Goal: Use online tool/utility: Utilize a website feature to perform a specific function

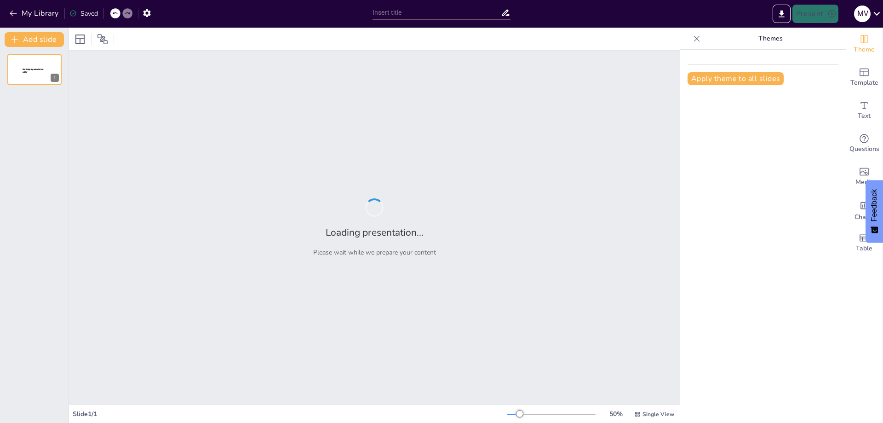
type input "Revisión Sistemática sobre la Calidad de Atención y su Influencia en la Salud P…"
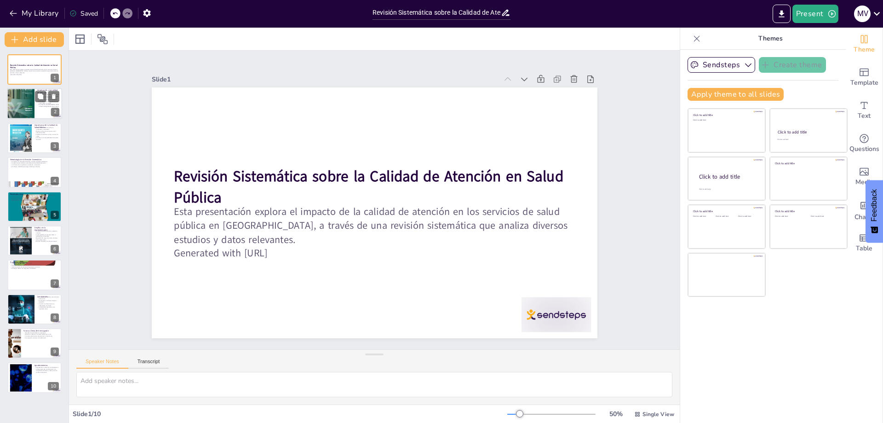
click at [26, 92] on div at bounding box center [21, 103] width 28 height 39
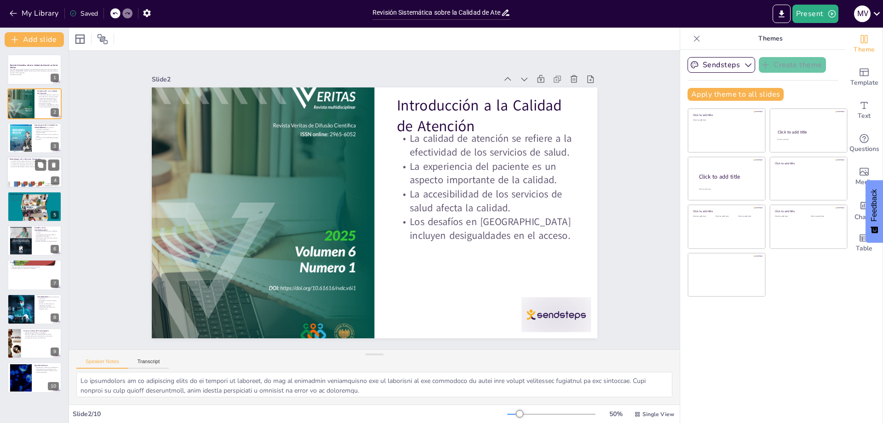
click at [32, 169] on div at bounding box center [34, 171] width 55 height 31
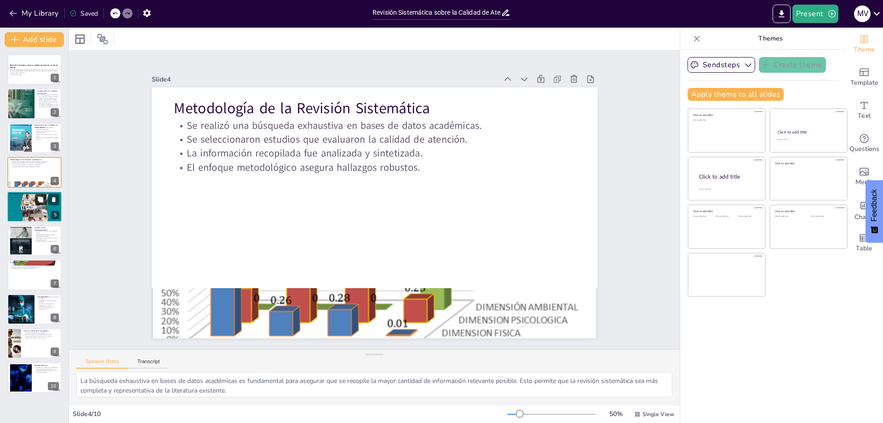
click at [36, 204] on button at bounding box center [40, 199] width 11 height 11
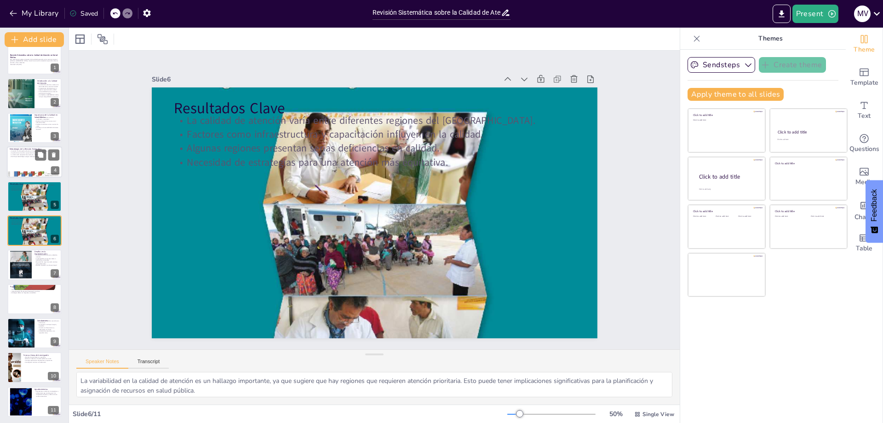
scroll to position [11, 0]
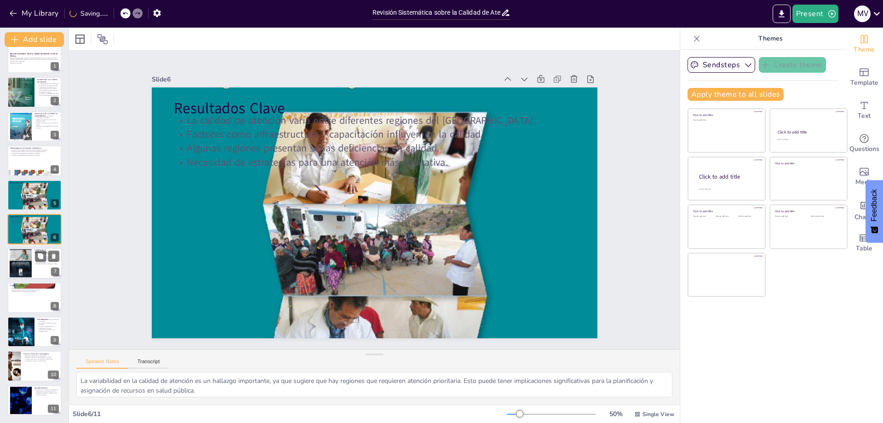
click at [29, 260] on div at bounding box center [21, 262] width 22 height 31
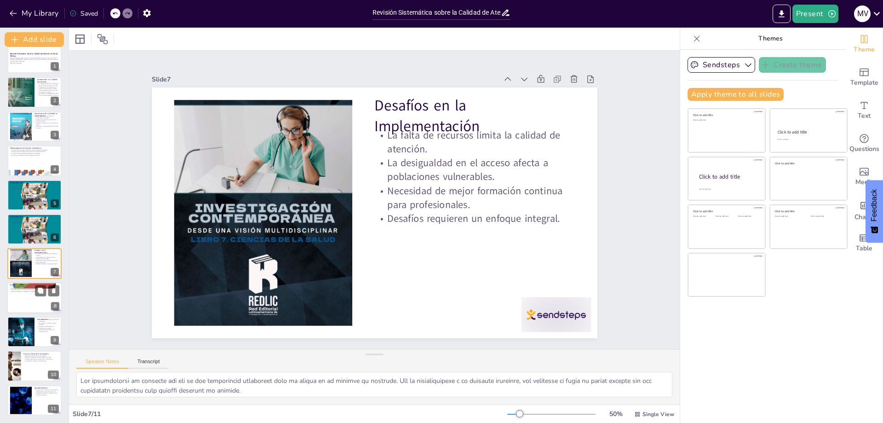
click at [25, 293] on div at bounding box center [34, 297] width 55 height 31
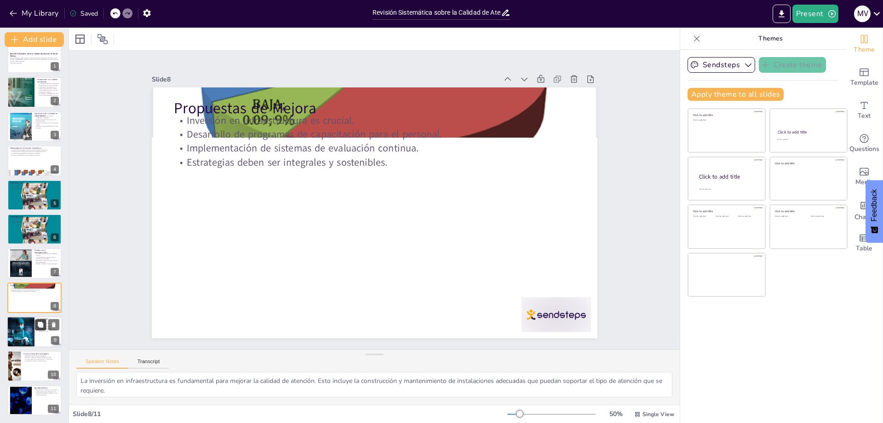
click at [40, 329] on button at bounding box center [40, 324] width 11 height 11
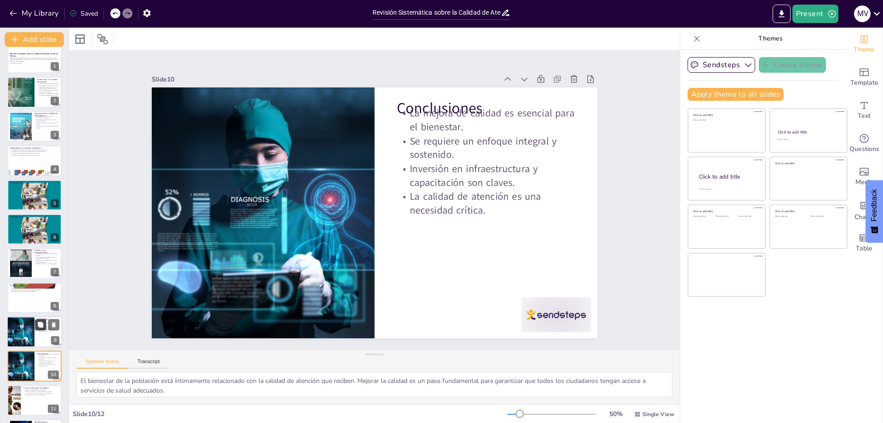
scroll to position [46, 0]
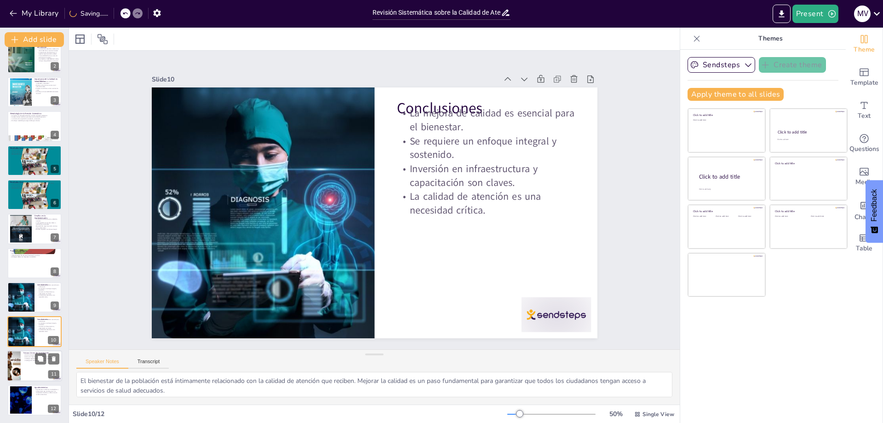
click at [40, 377] on div at bounding box center [34, 365] width 55 height 31
type textarea "Los estudios longitudinales son esenciales para comprender cómo las intervencio…"
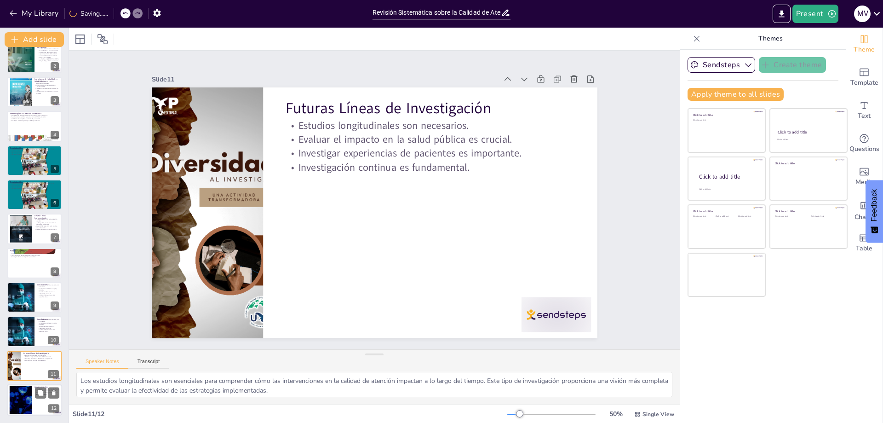
click at [28, 404] on div at bounding box center [21, 400] width 50 height 28
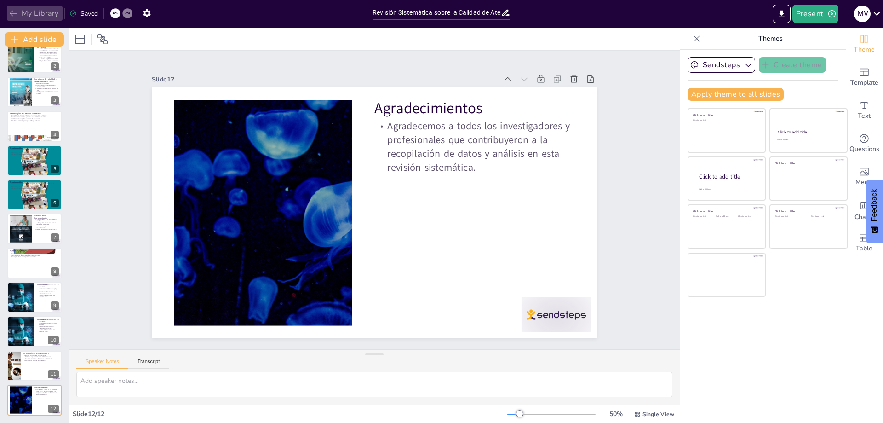
click at [10, 15] on icon "button" at bounding box center [13, 13] width 9 height 9
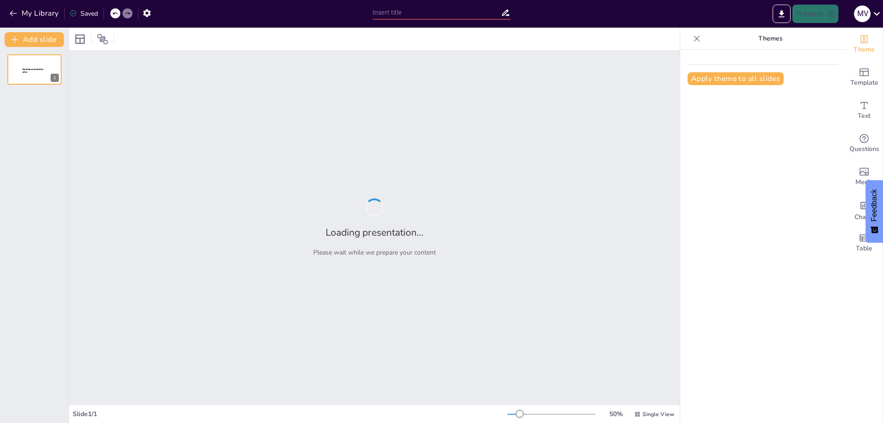
type input "New Sendsteps"
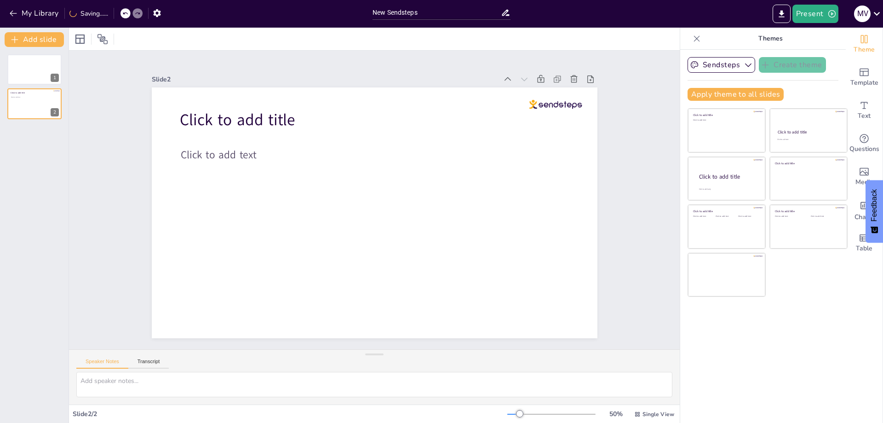
click at [599, 98] on icon at bounding box center [602, 102] width 7 height 8
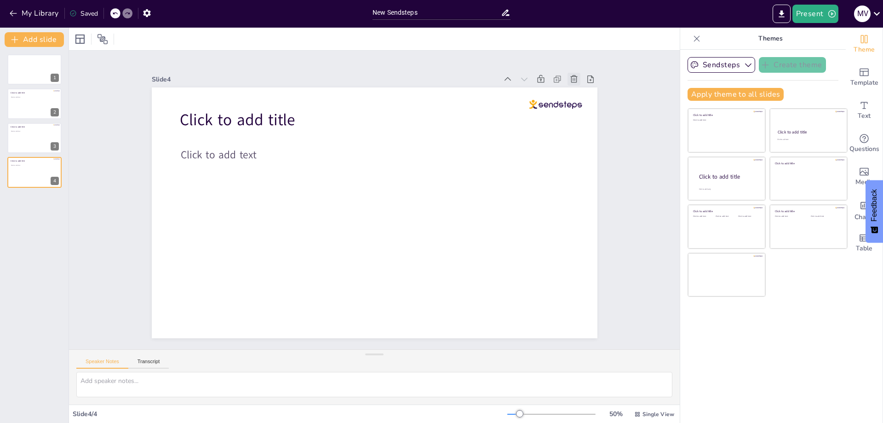
click at [170, 292] on div at bounding box center [163, 299] width 14 height 14
click at [149, 223] on icon at bounding box center [143, 229] width 12 height 12
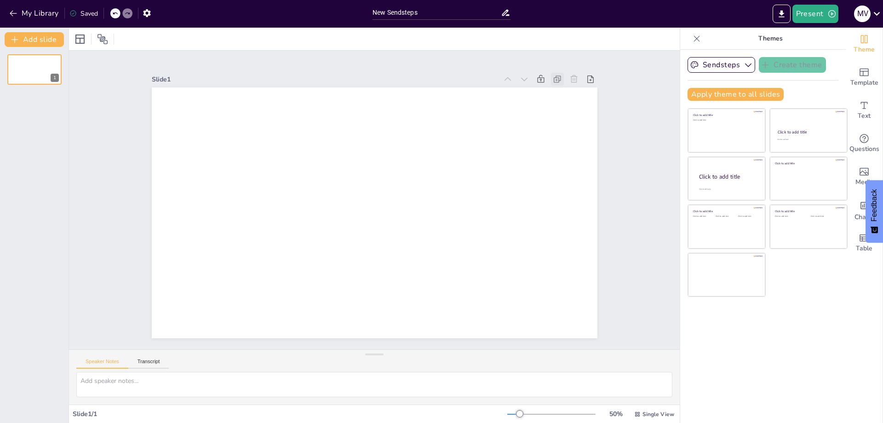
click at [168, 252] on icon at bounding box center [162, 257] width 11 height 11
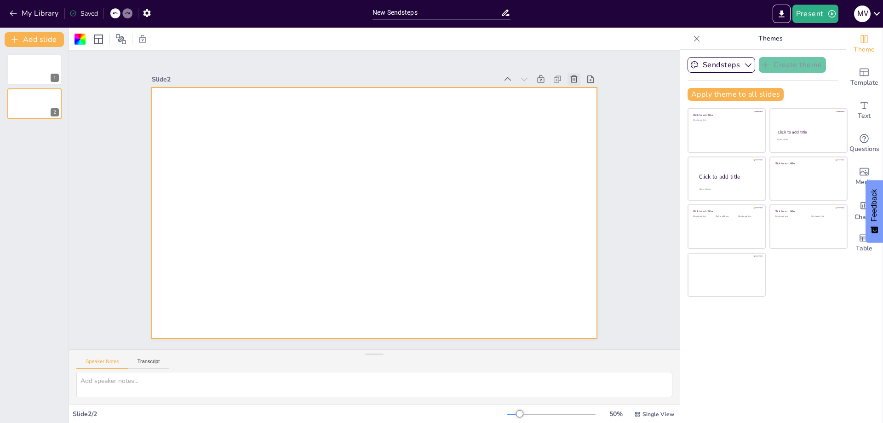
click at [539, 365] on icon at bounding box center [533, 370] width 11 height 11
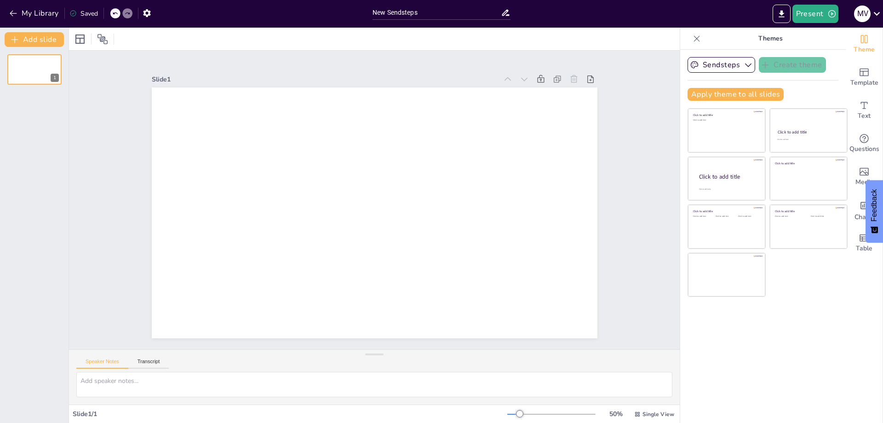
click at [569, 75] on icon at bounding box center [573, 79] width 9 height 9
click at [8, 13] on button "My Library" at bounding box center [35, 13] width 56 height 15
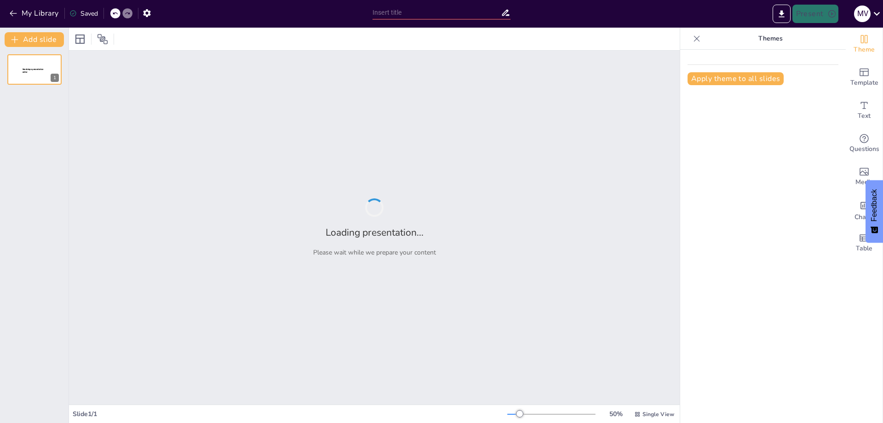
type input "Analyzing Systematic Approaches to Quality Management in Health Services: A Foc…"
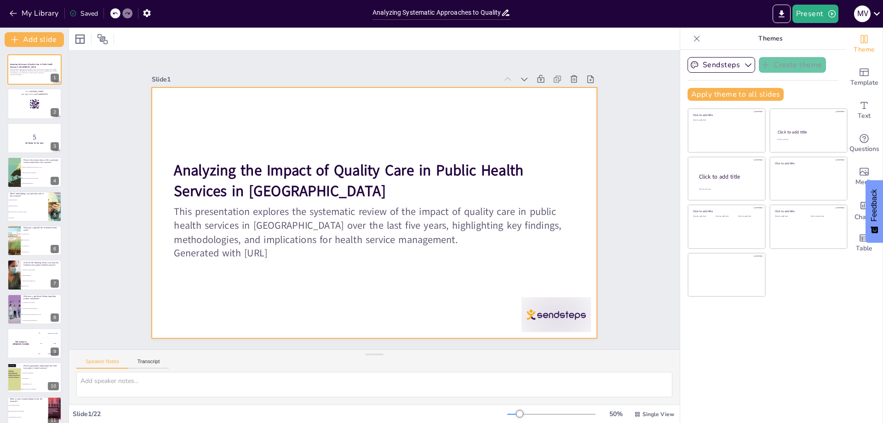
checkbox input "true"
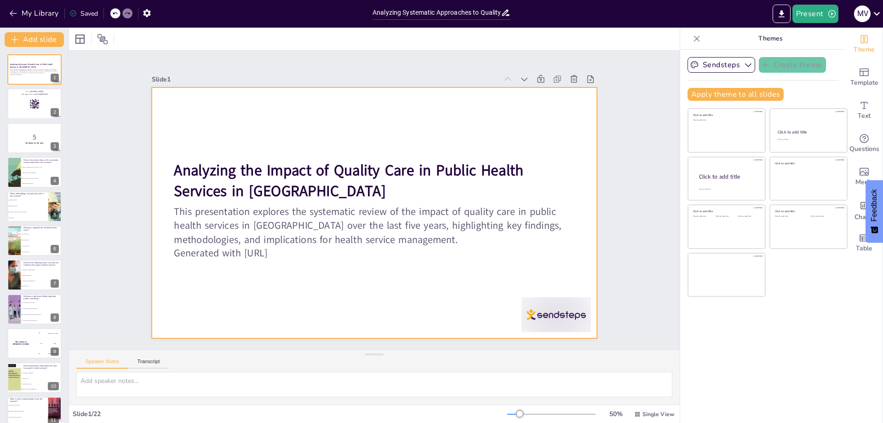
checkbox input "true"
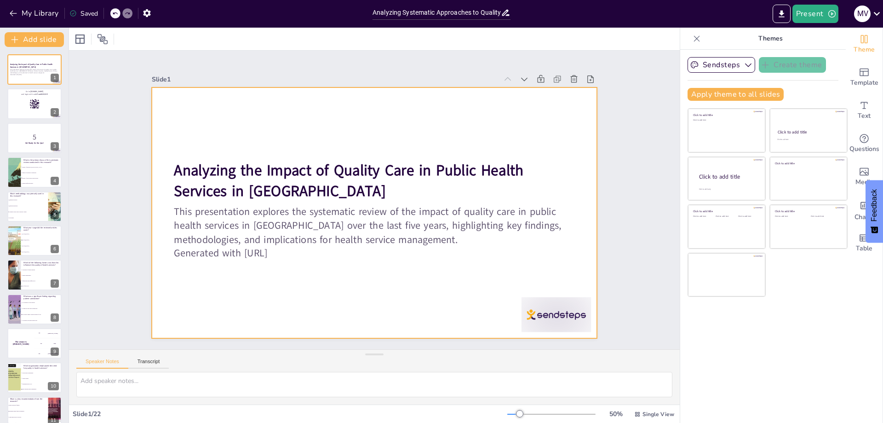
checkbox input "true"
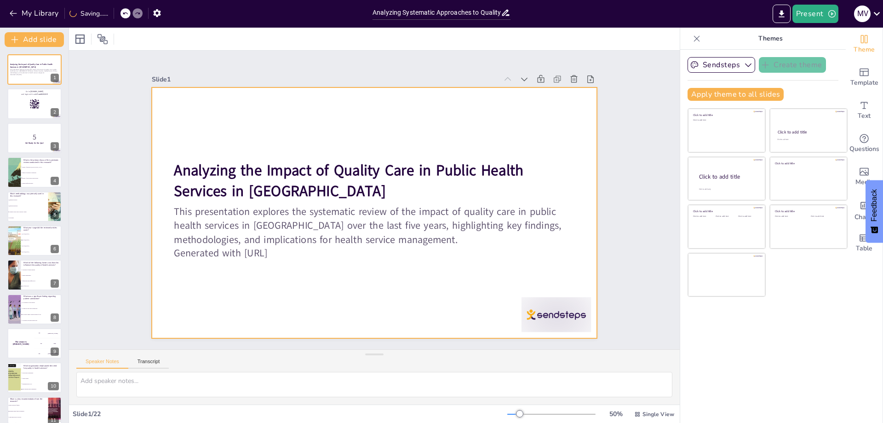
checkbox input "true"
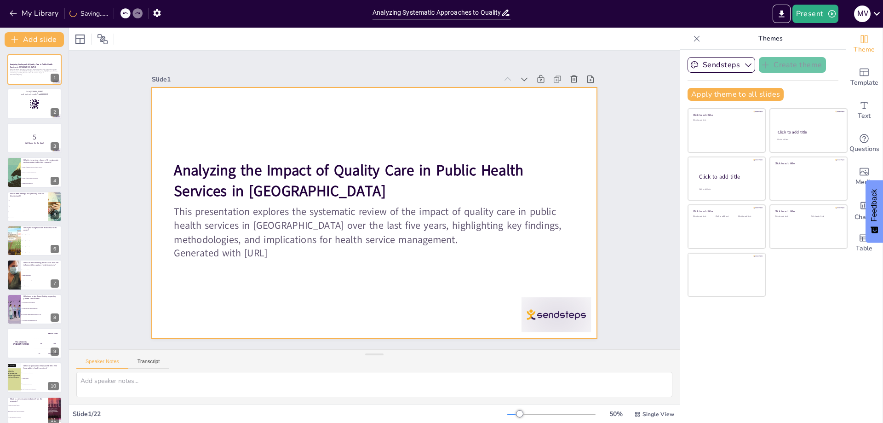
checkbox input "true"
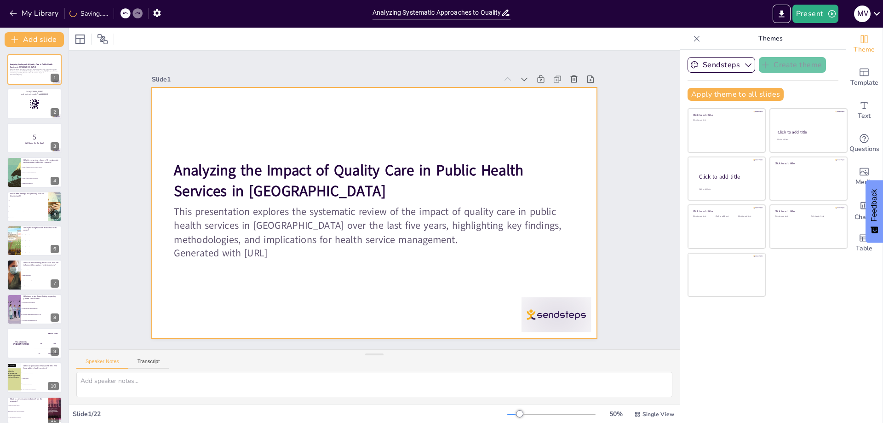
checkbox input "true"
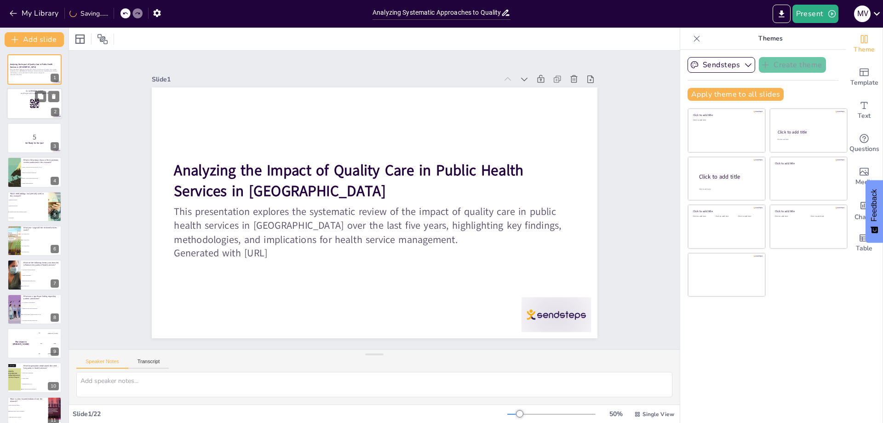
checkbox input "true"
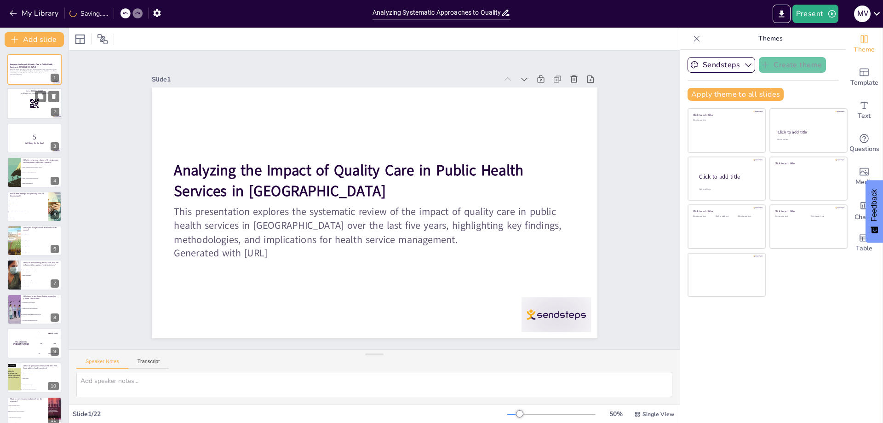
checkbox input "true"
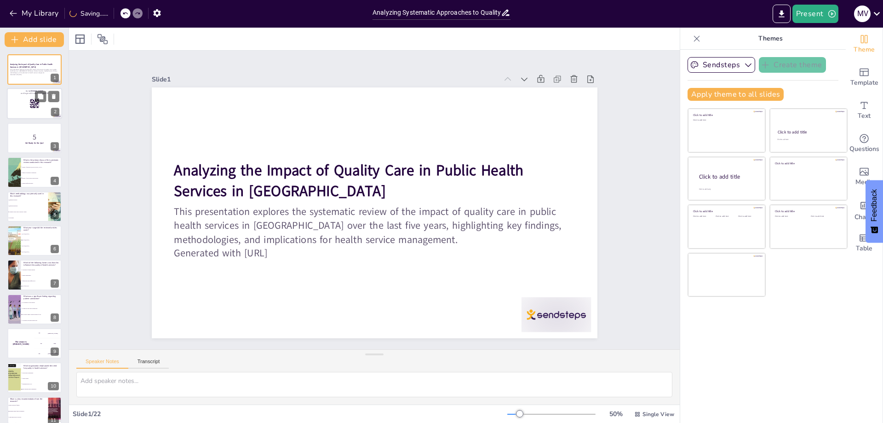
checkbox input "true"
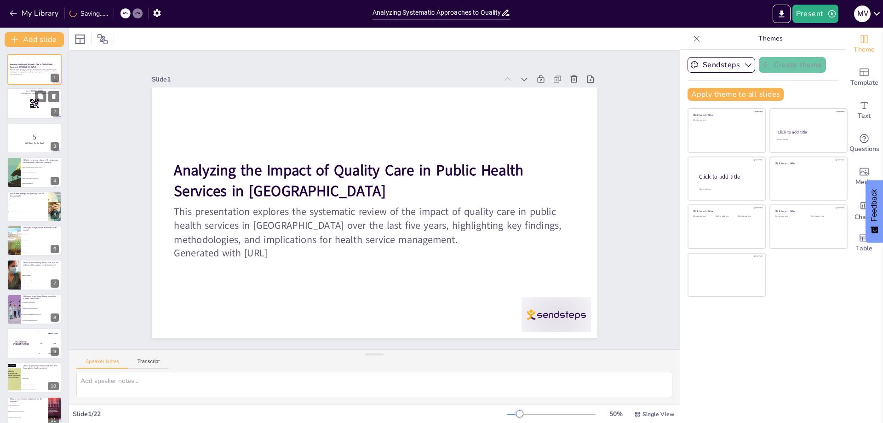
checkbox input "true"
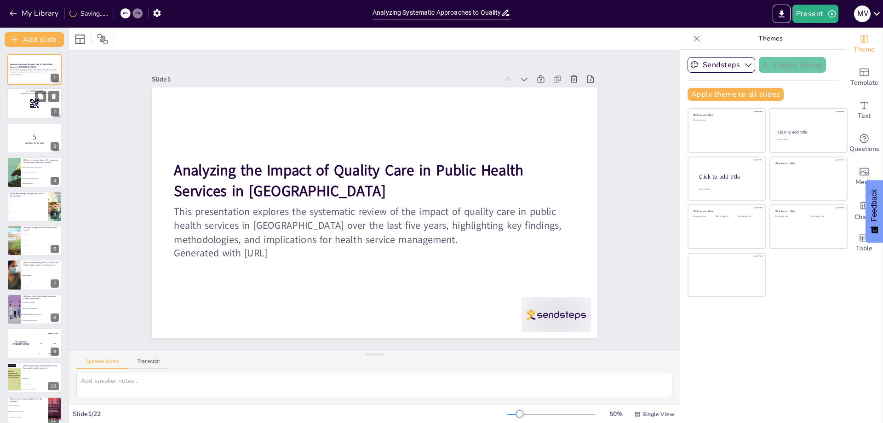
checkbox input "true"
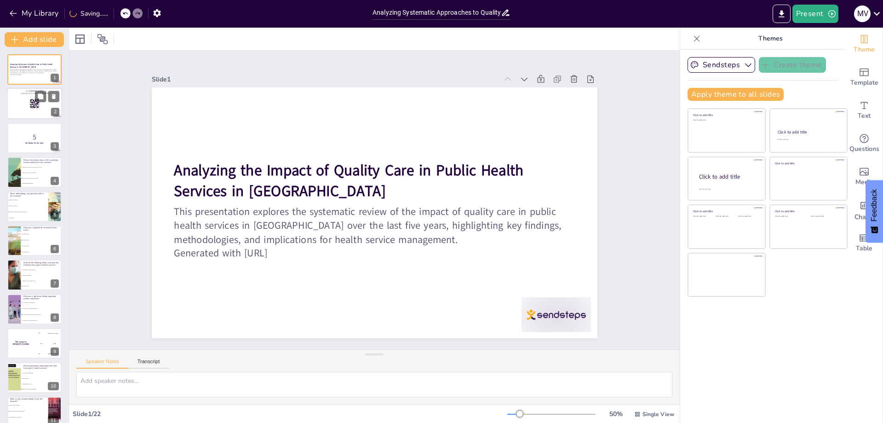
checkbox input "true"
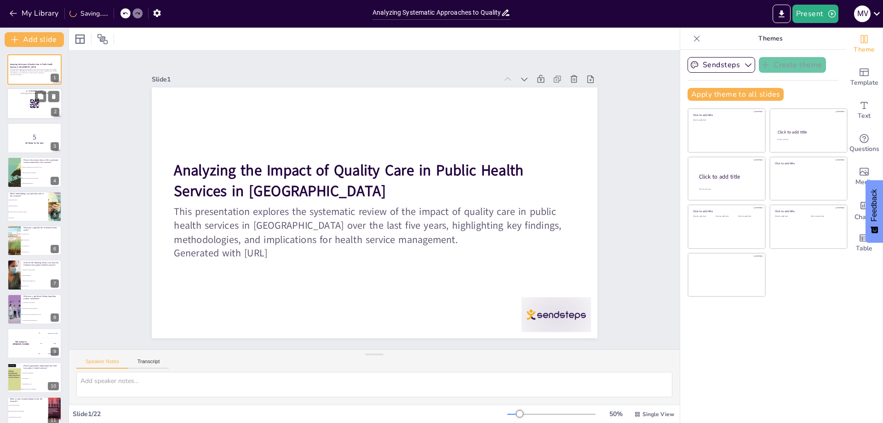
checkbox input "true"
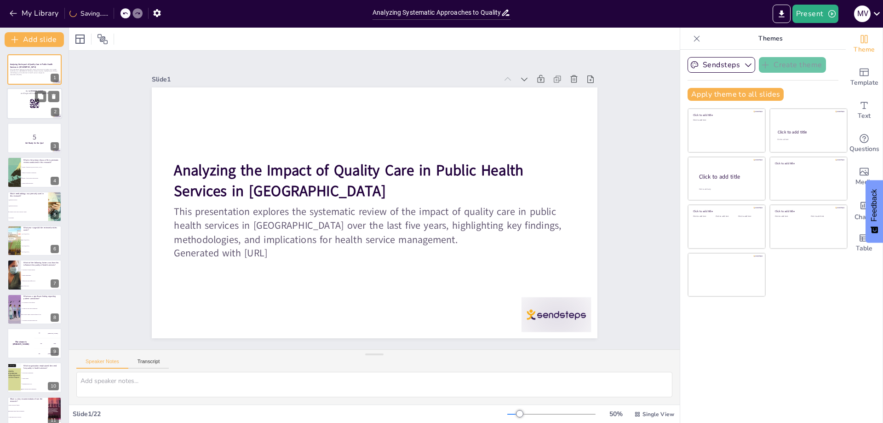
checkbox input "true"
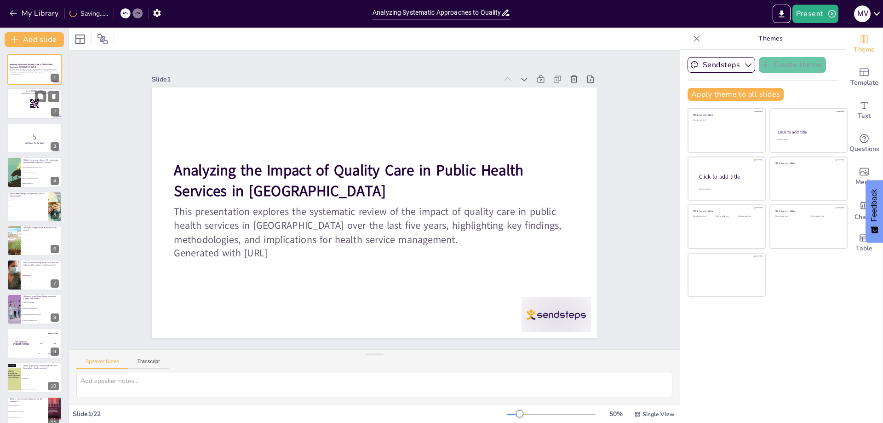
checkbox input "true"
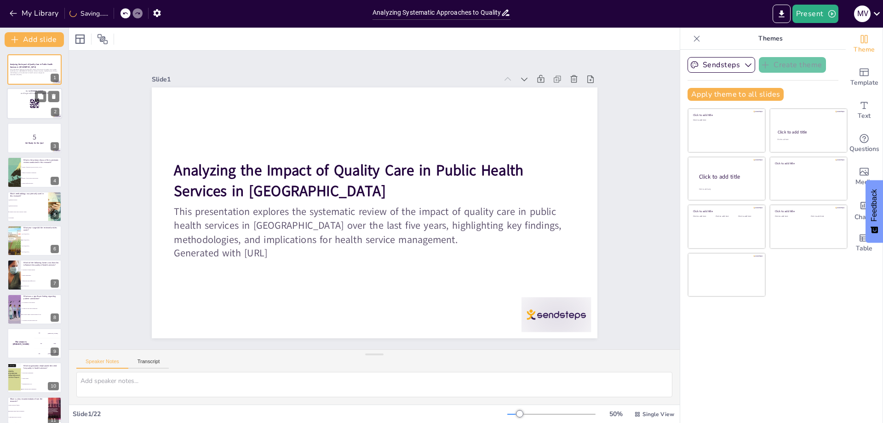
checkbox input "true"
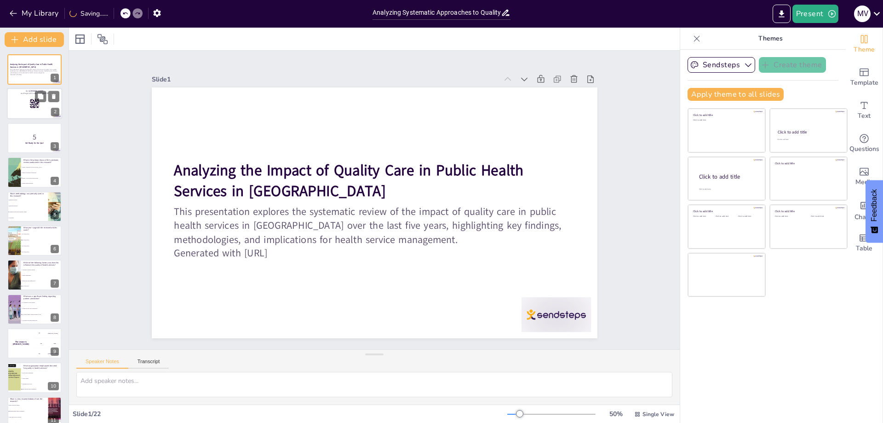
checkbox input "true"
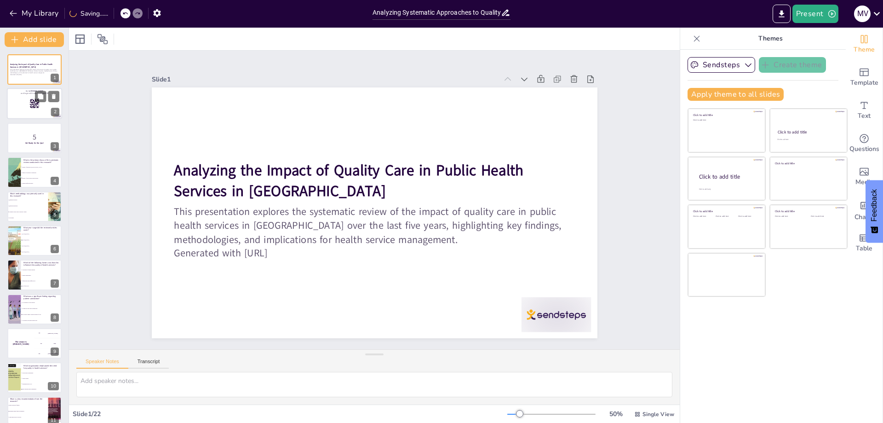
checkbox input "true"
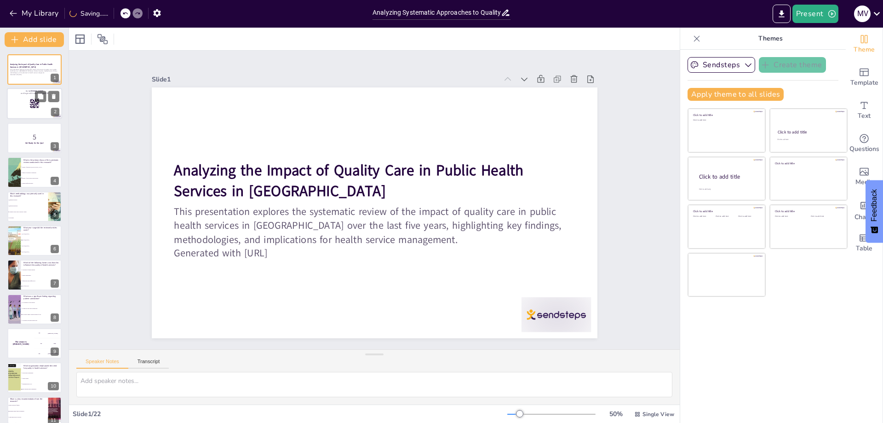
click at [38, 103] on rect at bounding box center [38, 103] width 0 height 0
checkbox input "true"
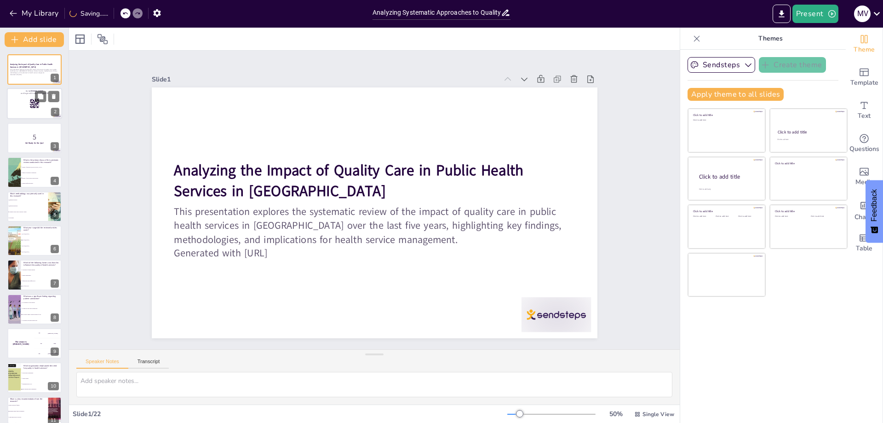
checkbox input "true"
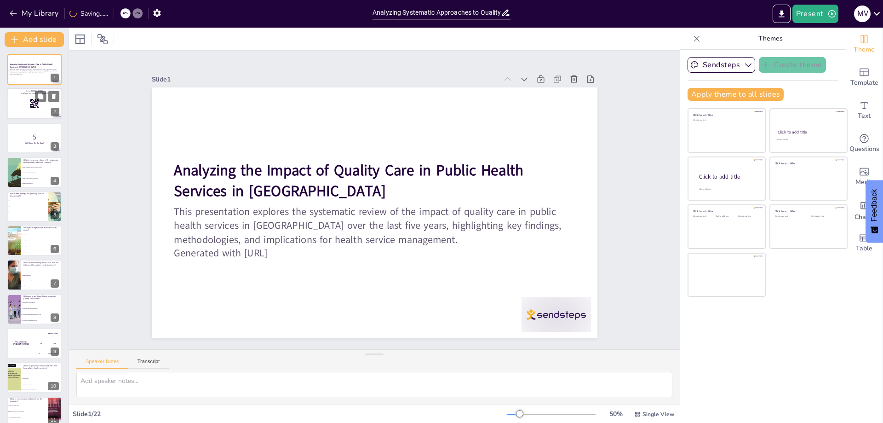
checkbox input "true"
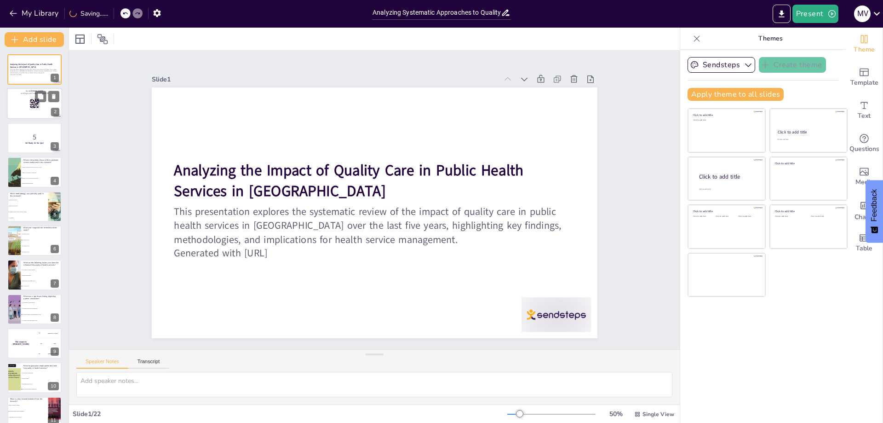
checkbox input "true"
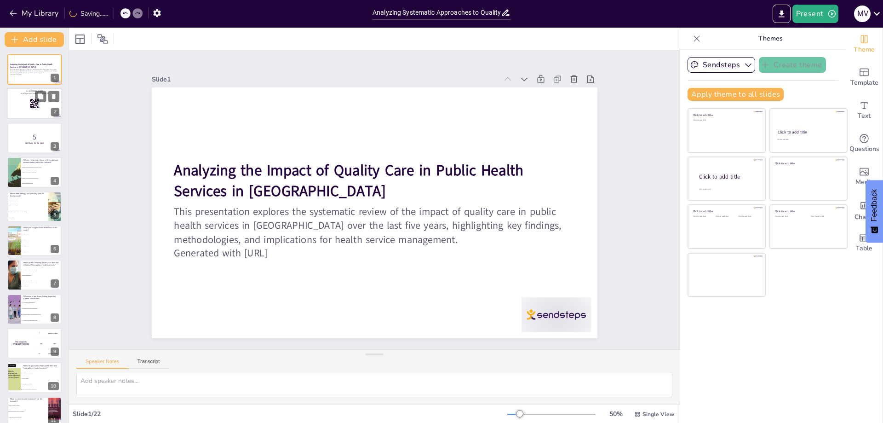
checkbox input "true"
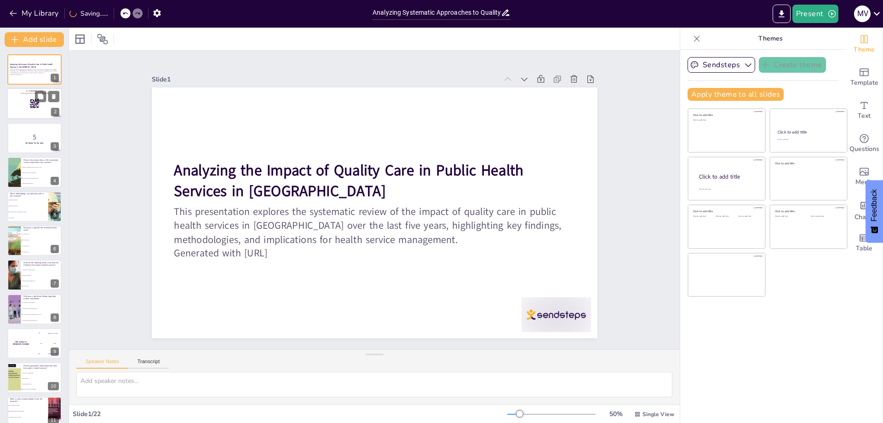
checkbox input "true"
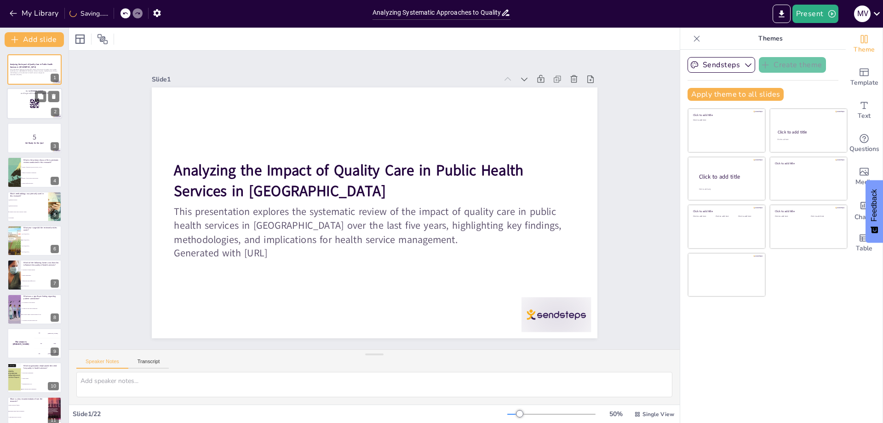
checkbox input "true"
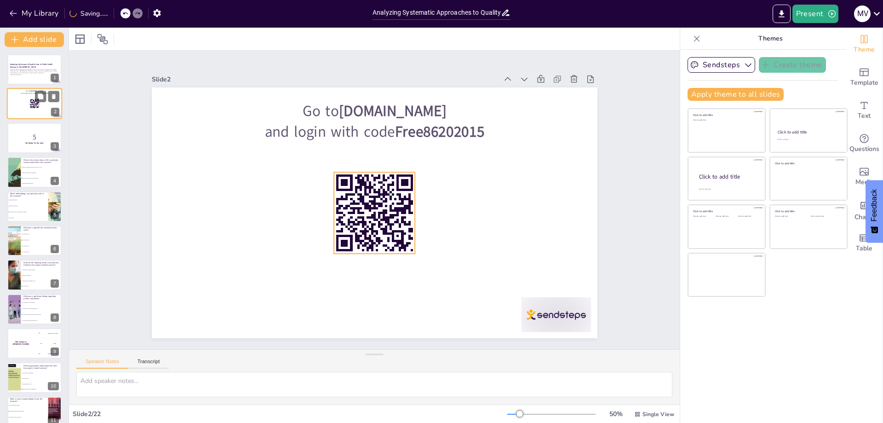
checkbox input "true"
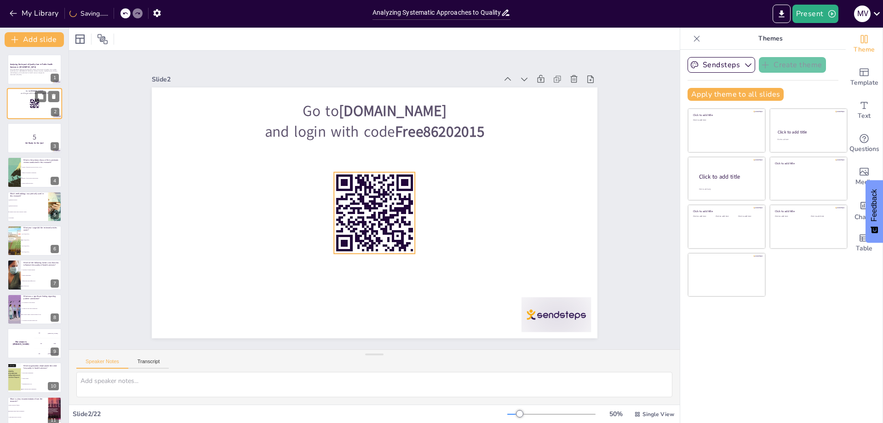
checkbox input "true"
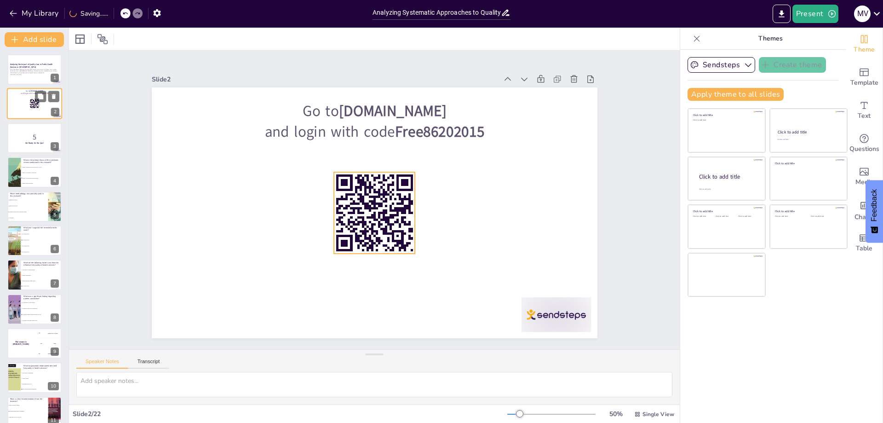
checkbox input "true"
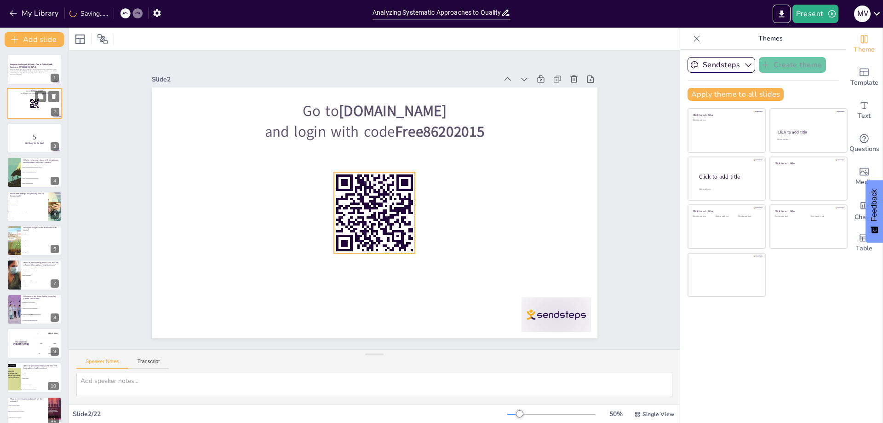
checkbox input "true"
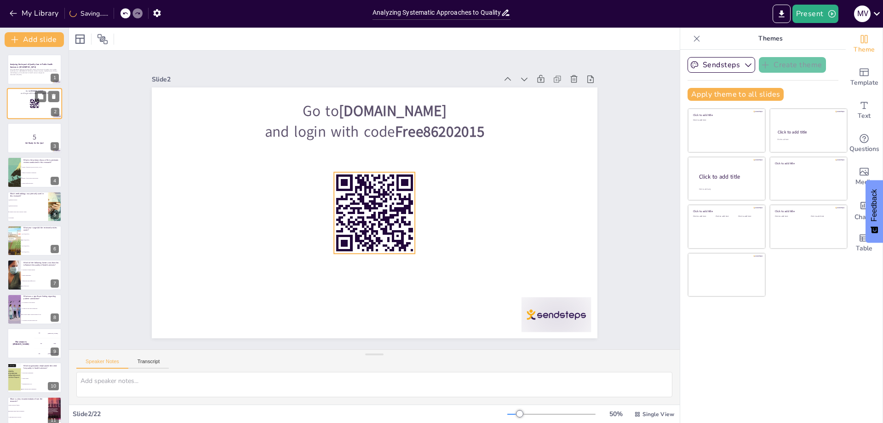
checkbox input "true"
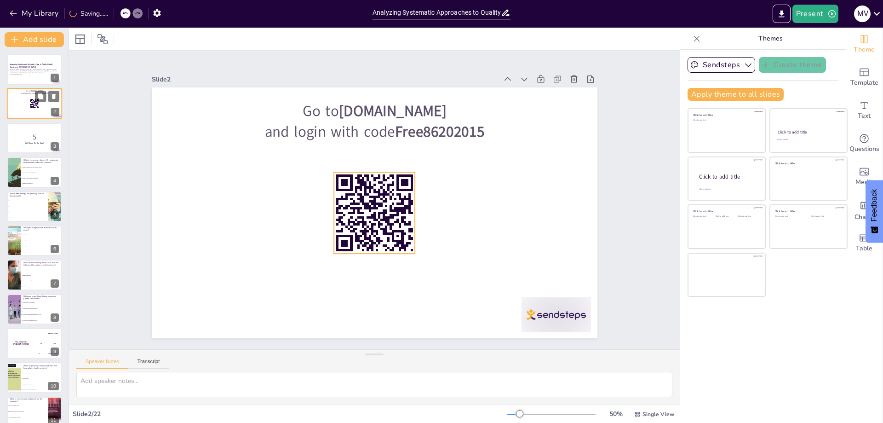
checkbox input "true"
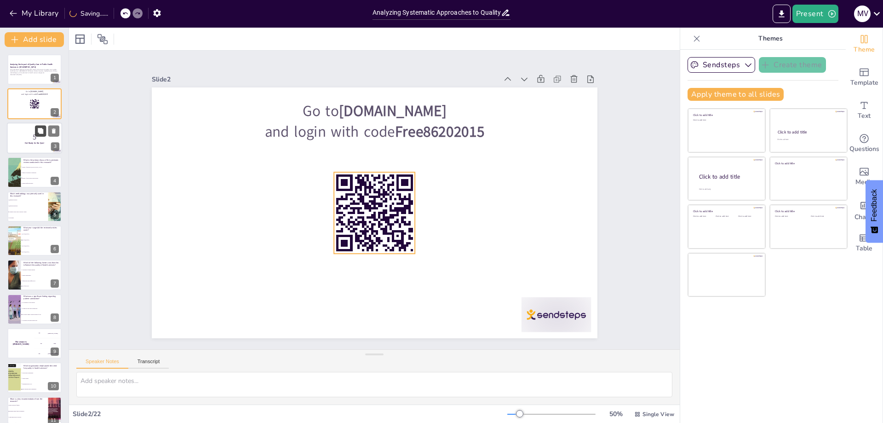
checkbox input "true"
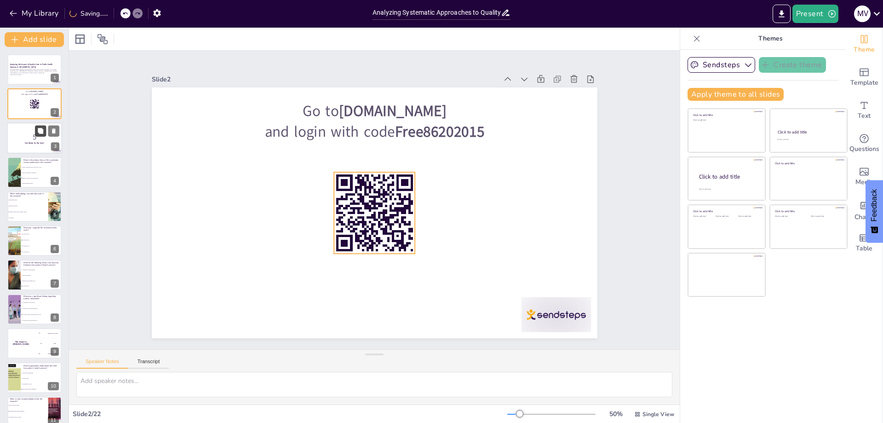
checkbox input "true"
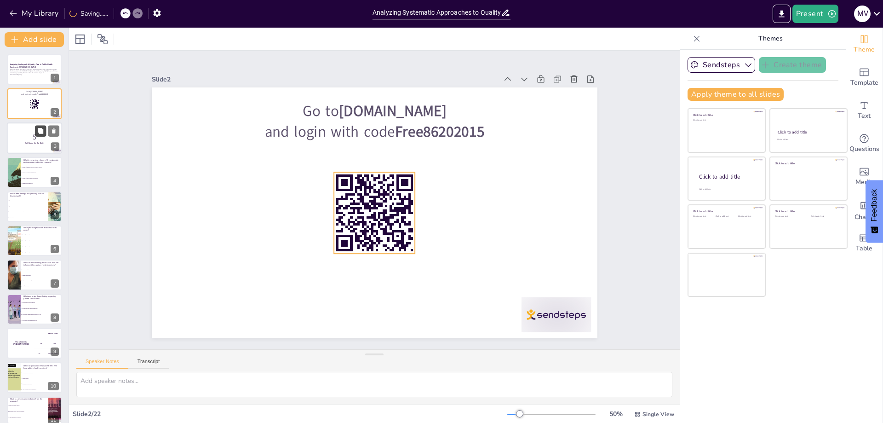
checkbox input "true"
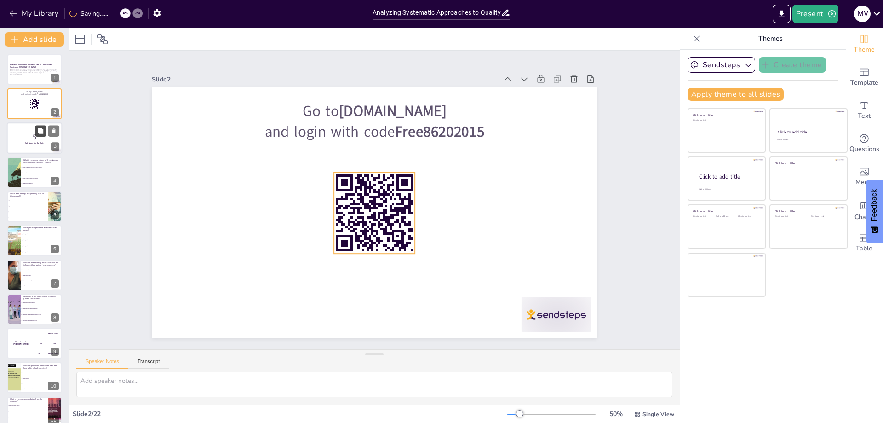
checkbox input "true"
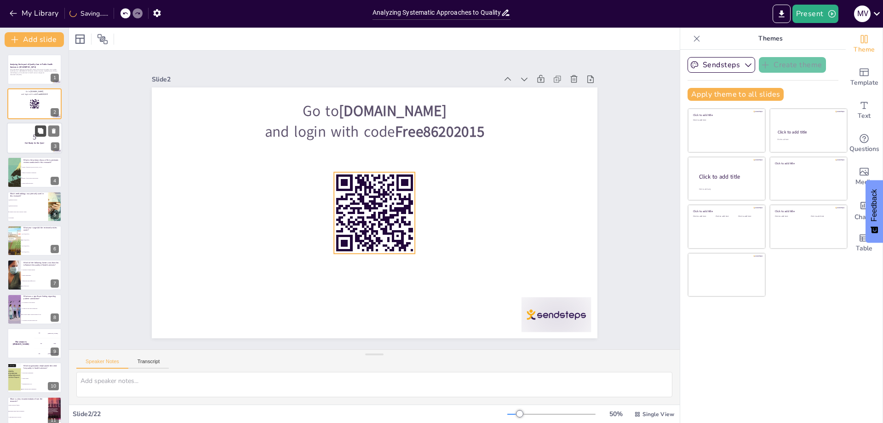
checkbox input "true"
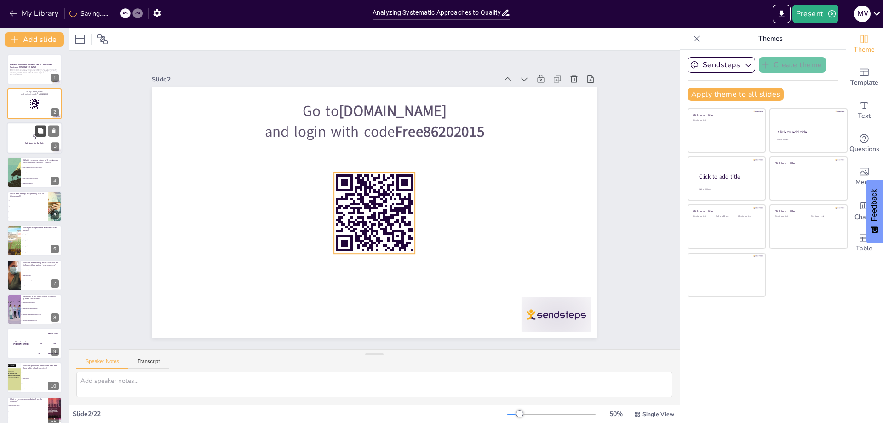
checkbox input "true"
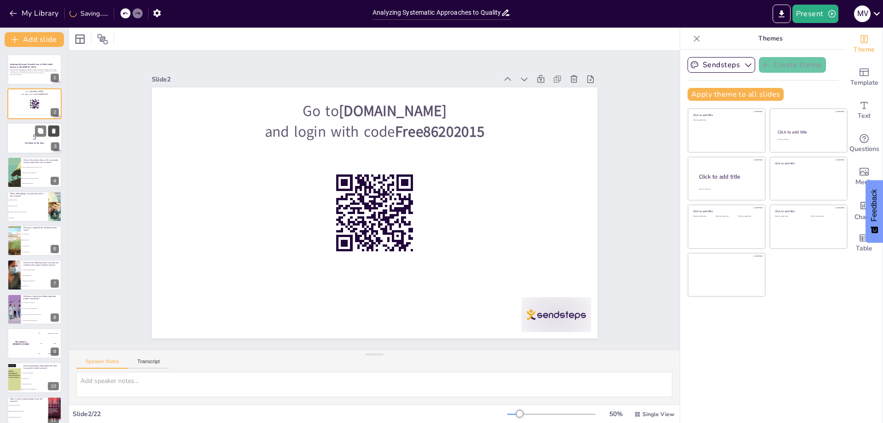
click at [50, 135] on button at bounding box center [53, 130] width 11 height 11
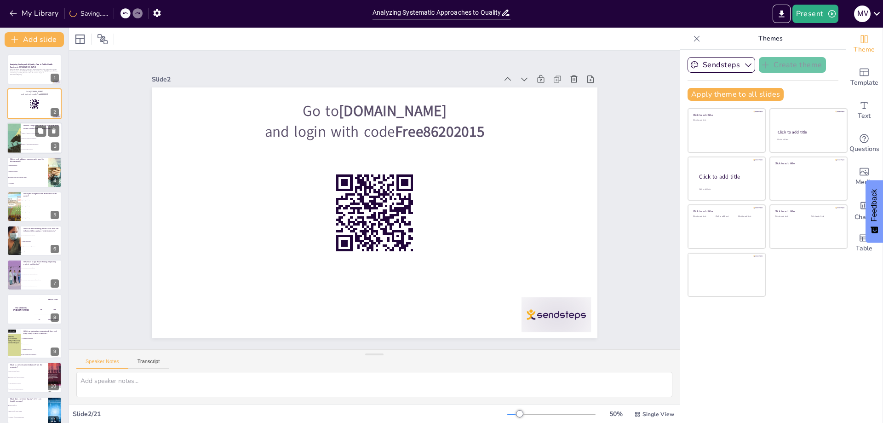
checkbox input "true"
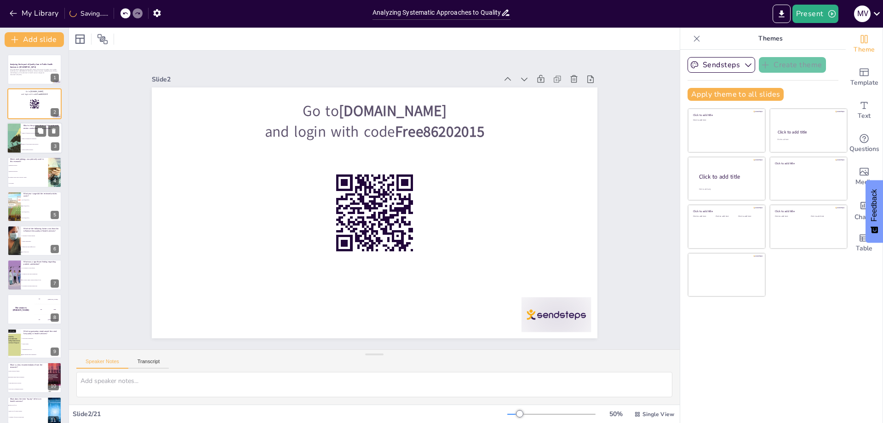
checkbox input "true"
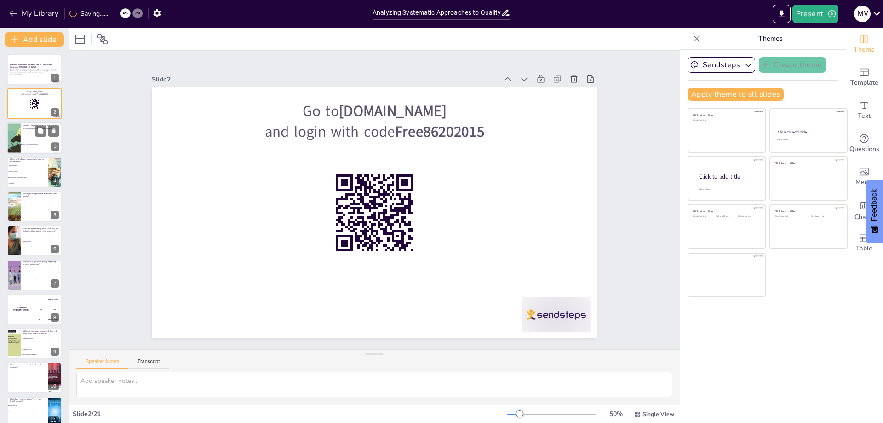
checkbox input "true"
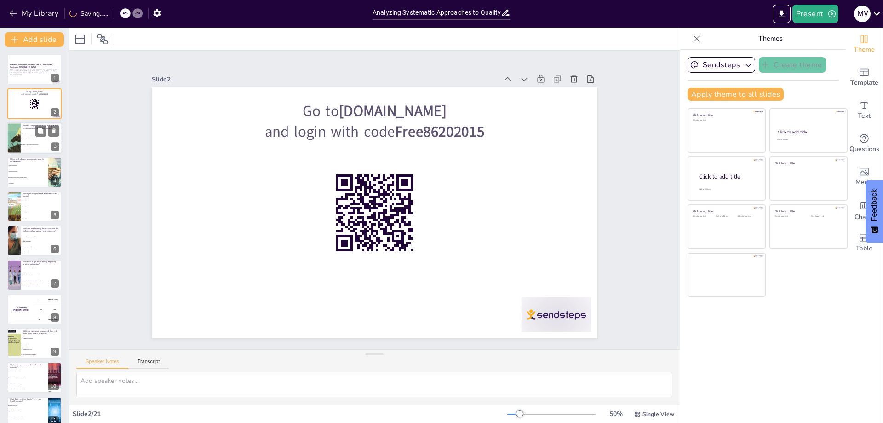
checkbox input "true"
click at [42, 149] on span "Patient satisfaction metrics" at bounding box center [42, 149] width 40 height 1
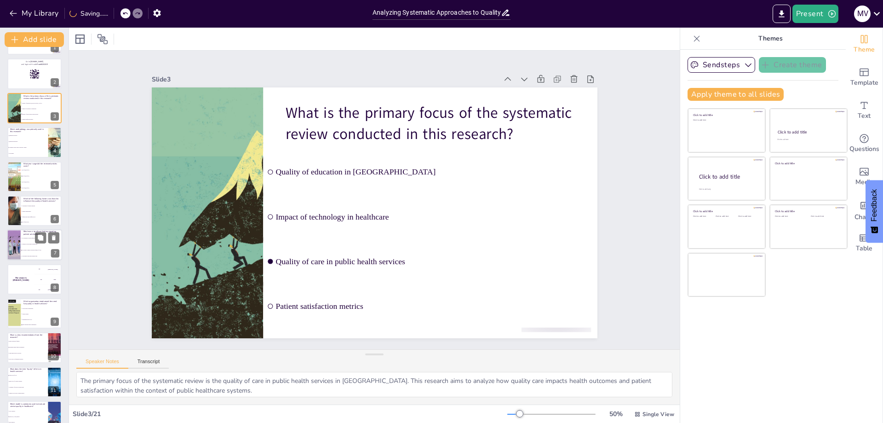
scroll to position [46, 0]
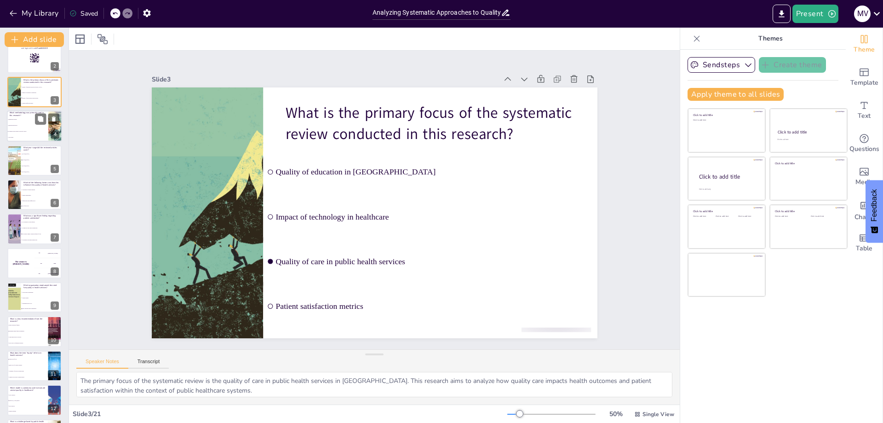
click at [20, 129] on li "Systematic review based on PRISMA model" at bounding box center [27, 132] width 41 height 6
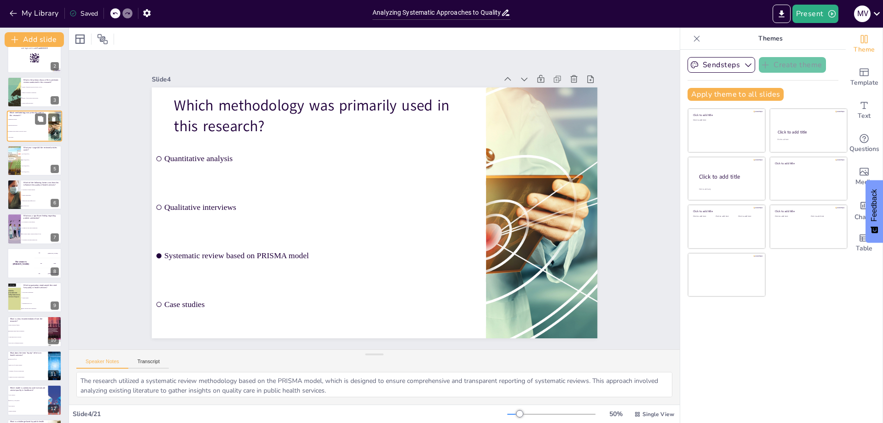
scroll to position [0, 0]
click at [42, 201] on span "Infrastructure and staffing levels" at bounding box center [42, 200] width 40 height 1
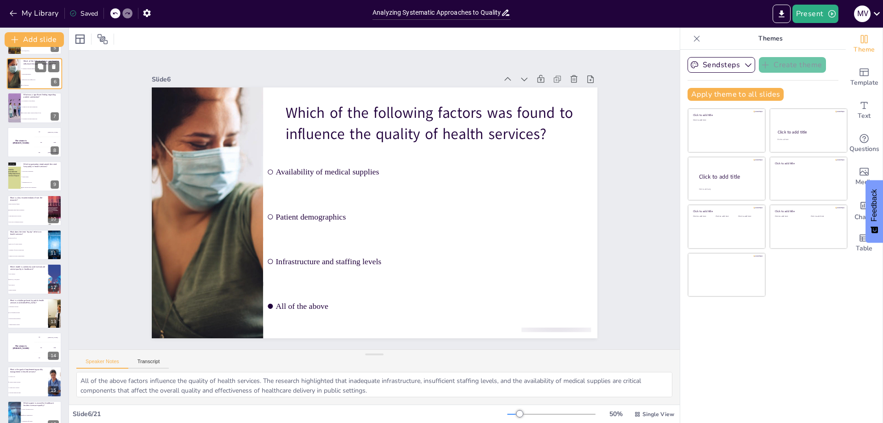
scroll to position [190, 0]
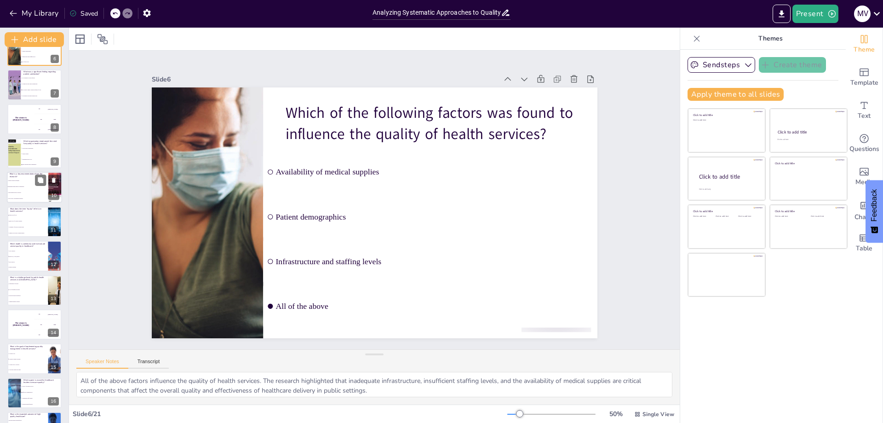
click at [30, 192] on span "Limit patient access to services" at bounding box center [28, 192] width 40 height 1
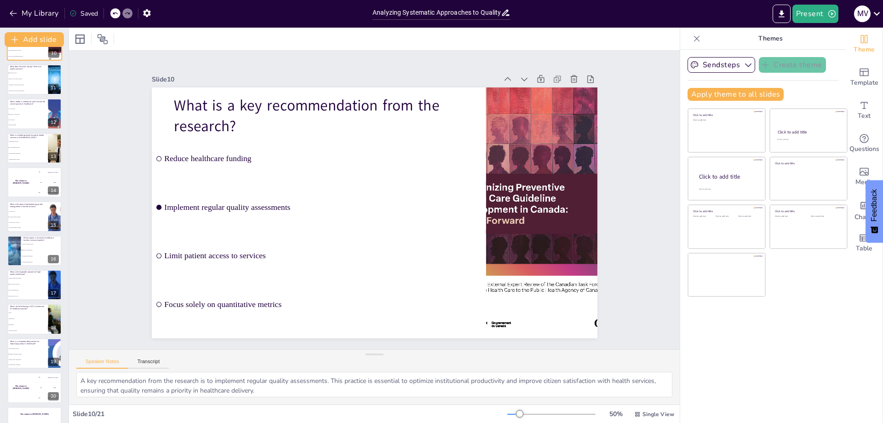
scroll to position [354, 0]
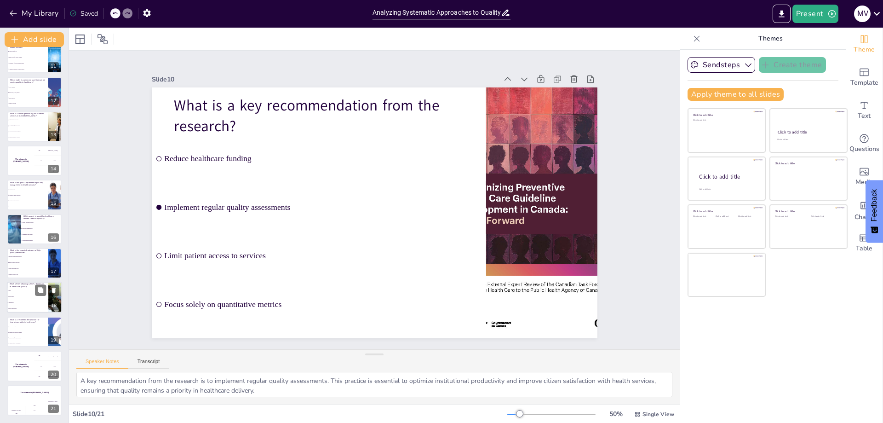
click at [29, 308] on span "Patient-centeredness" at bounding box center [28, 308] width 40 height 1
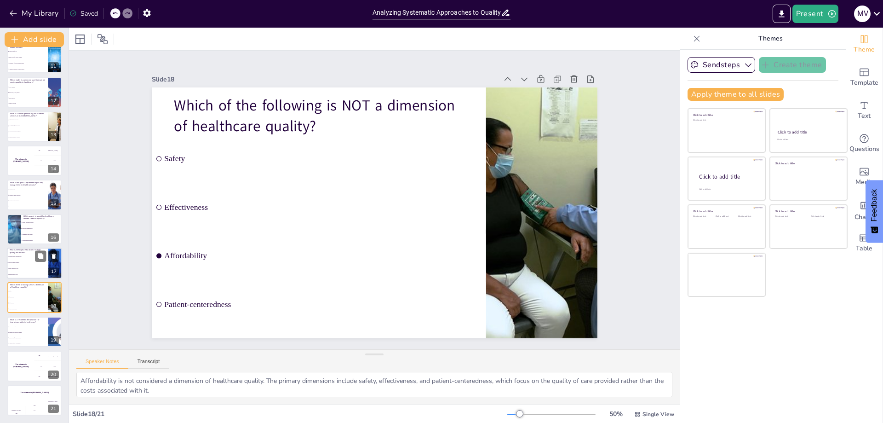
click at [25, 274] on span "Reduced access to care" at bounding box center [28, 274] width 40 height 1
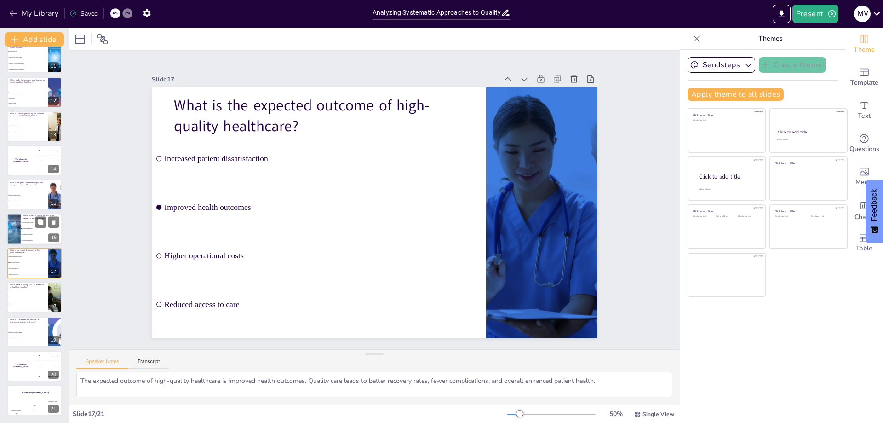
click at [24, 234] on span "Minimizing staff training" at bounding box center [42, 234] width 40 height 1
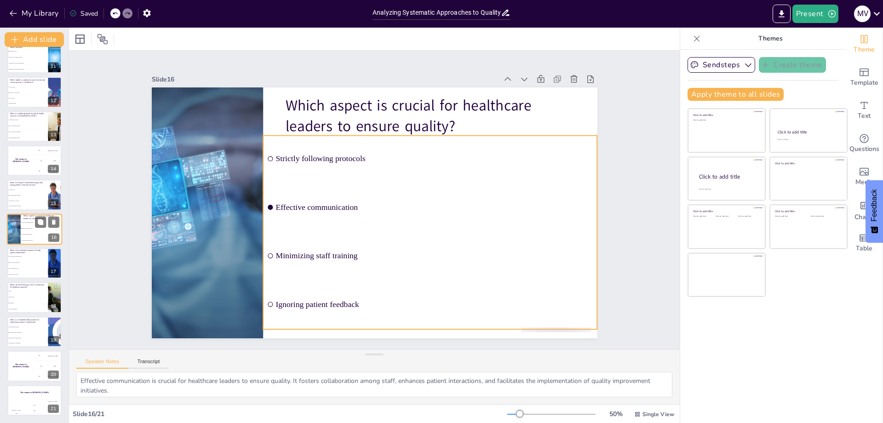
scroll to position [348, 0]
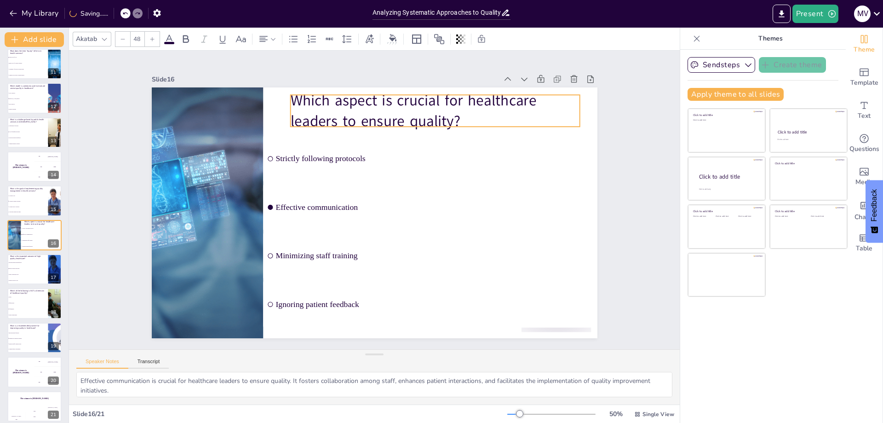
drag, startPoint x: 281, startPoint y: 98, endPoint x: 287, endPoint y: 93, distance: 7.2
click at [316, 93] on p "Which aspect is crucial for healthcare leaders to ensure quality?" at bounding box center [460, 133] width 288 height 129
click at [452, 117] on p "Which aspect is crucial for healthcare leaders to ensure quality?" at bounding box center [435, 110] width 290 height 41
click at [452, 117] on p "Which aspect is crucial for healthcare leaders to ensure quality?" at bounding box center [444, 118] width 293 height 72
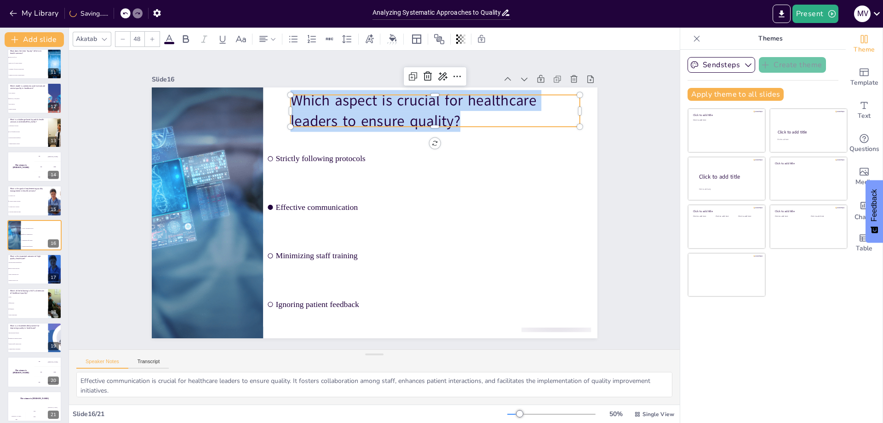
drag, startPoint x: 455, startPoint y: 117, endPoint x: 284, endPoint y: 100, distance: 171.5
click at [290, 100] on p "Which aspect is crucial for healthcare leaders to ensure quality?" at bounding box center [435, 110] width 290 height 41
copy p "Which aspect is crucial for healthcare leaders to ensure quality?"
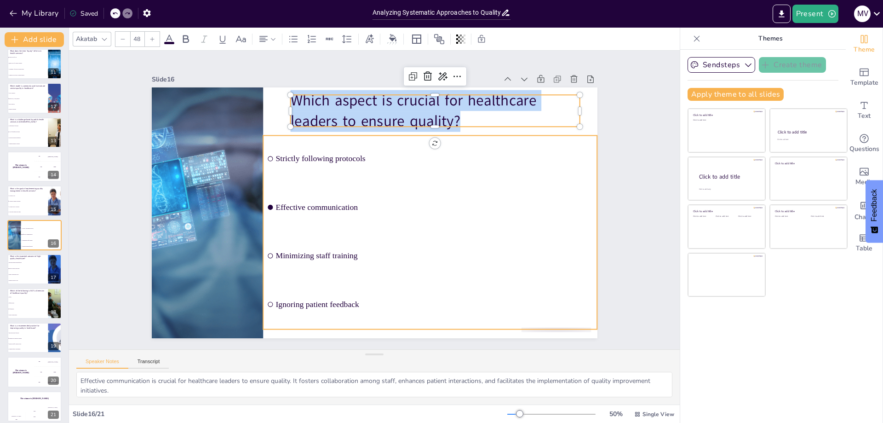
click at [430, 160] on span "Strictly following protocols" at bounding box center [438, 165] width 317 height 42
